Goal: Transaction & Acquisition: Book appointment/travel/reservation

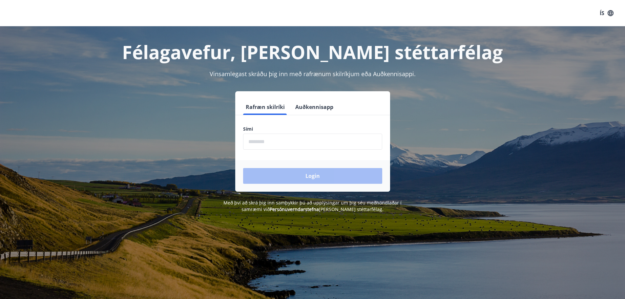
click at [187, 71] on div "Vinsamlegast skráðu þig inn með rafrænum skilríkjum eða Auðkennisappi." at bounding box center [312, 74] width 456 height 9
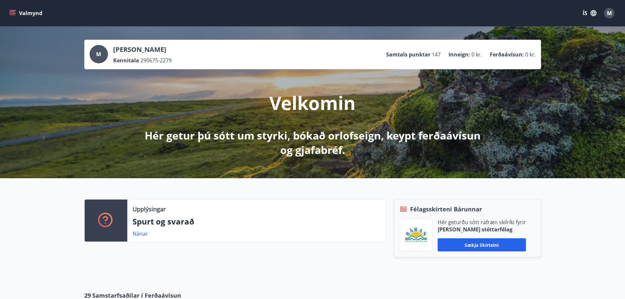
click at [10, 13] on icon "menu" at bounding box center [13, 13] width 7 height 1
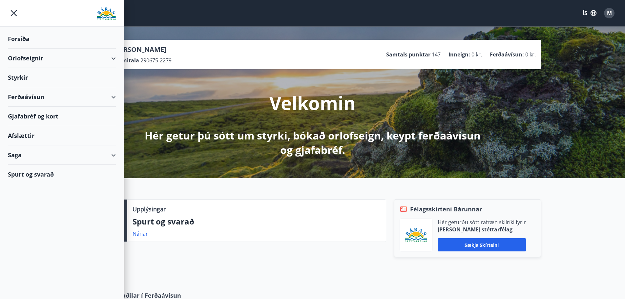
click at [21, 60] on div "Orlofseignir" at bounding box center [62, 58] width 108 height 19
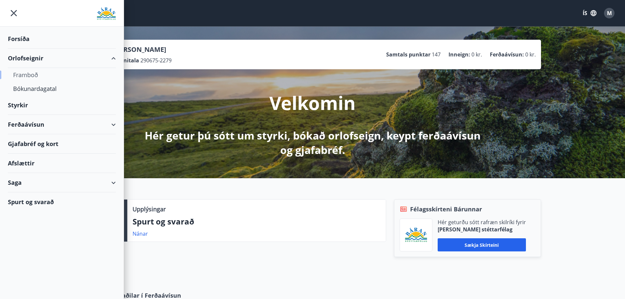
click at [31, 73] on div "Framboð" at bounding box center [61, 75] width 97 height 14
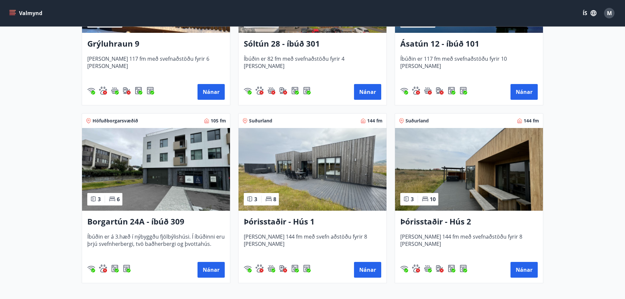
scroll to position [394, 0]
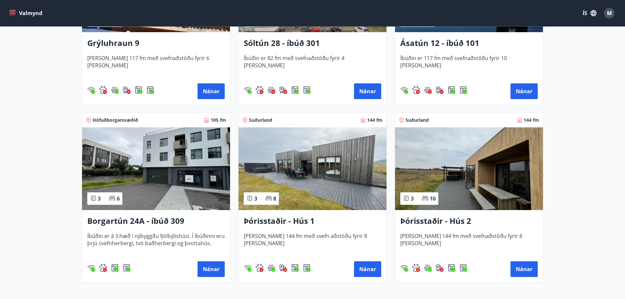
click at [313, 192] on img at bounding box center [312, 168] width 148 height 83
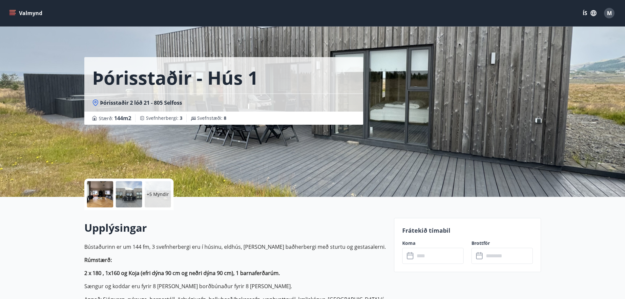
click at [163, 202] on div "+5 Myndir" at bounding box center [158, 194] width 26 height 26
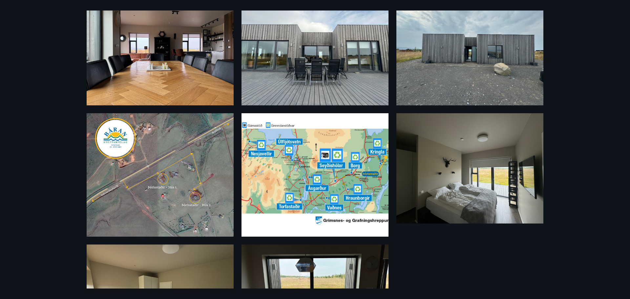
scroll to position [164, 0]
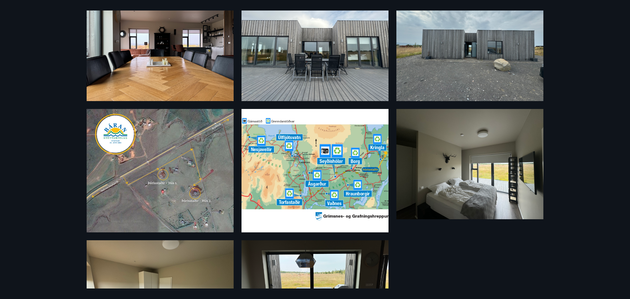
click at [178, 179] on img at bounding box center [160, 170] width 147 height 123
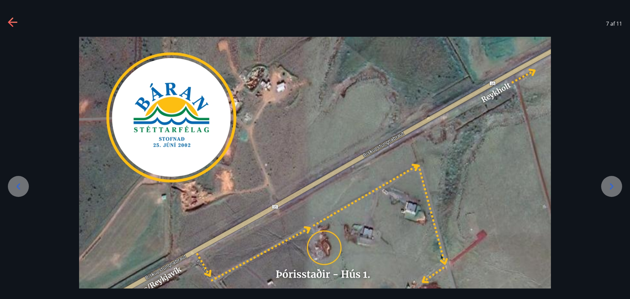
drag, startPoint x: 377, startPoint y: 216, endPoint x: 355, endPoint y: 173, distance: 48.3
click at [355, 173] on img at bounding box center [315, 234] width 472 height 395
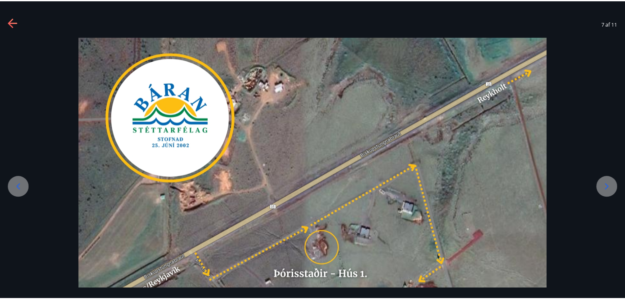
scroll to position [26, 0]
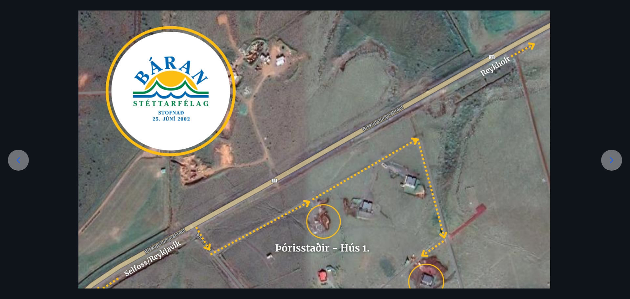
drag, startPoint x: 445, startPoint y: 225, endPoint x: 435, endPoint y: 129, distance: 96.9
click at [435, 129] on img at bounding box center [314, 207] width 472 height 395
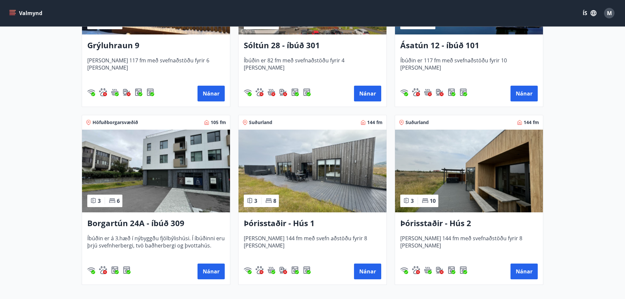
scroll to position [394, 0]
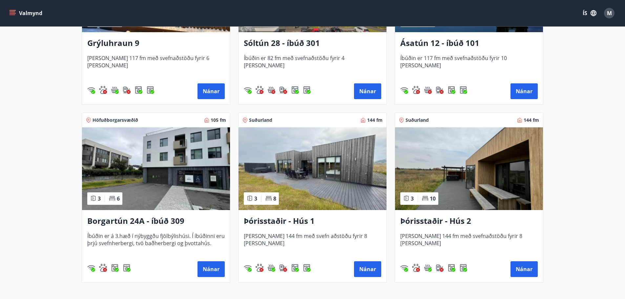
click at [309, 170] on img at bounding box center [312, 168] width 148 height 83
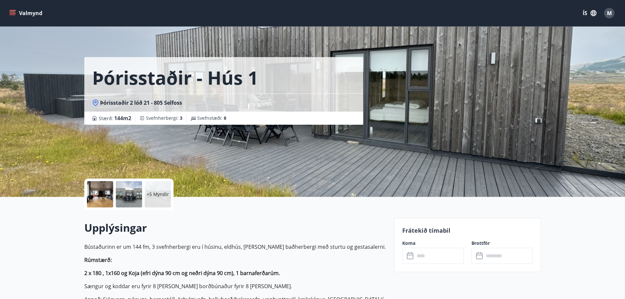
click at [155, 194] on p "+5 Myndir" at bounding box center [158, 194] width 22 height 7
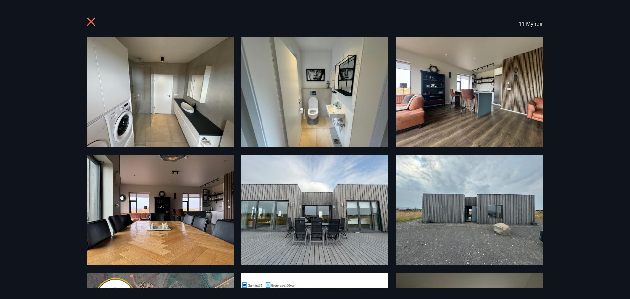
click at [87, 23] on icon at bounding box center [92, 22] width 10 height 10
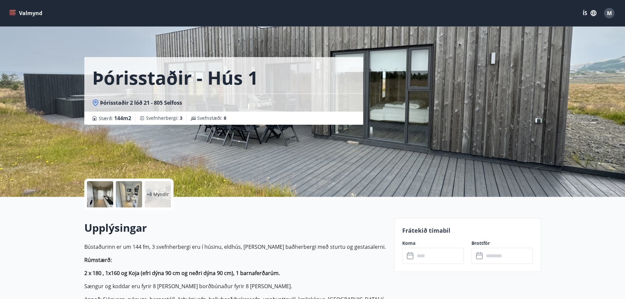
click at [608, 11] on span "M" at bounding box center [609, 13] width 5 height 7
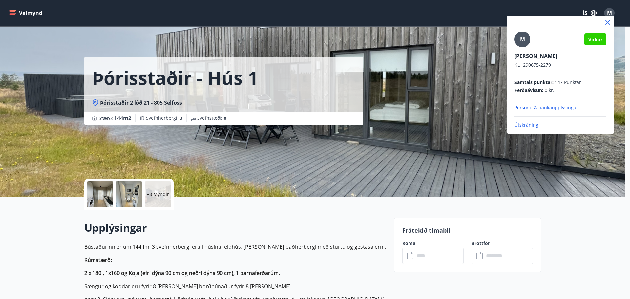
click at [536, 125] on p "Útskráning" at bounding box center [560, 125] width 92 height 7
